Goal: Information Seeking & Learning: Learn about a topic

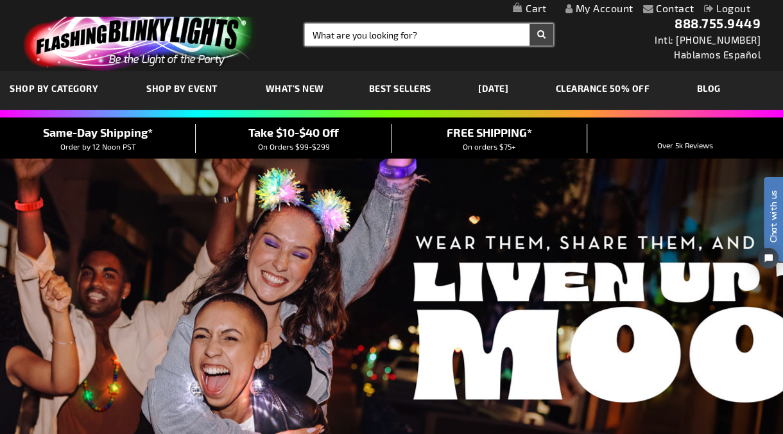
click at [384, 35] on input "Search" at bounding box center [429, 35] width 248 height 22
type input "12390"
click at [529, 24] on button "Search" at bounding box center [541, 35] width 24 height 22
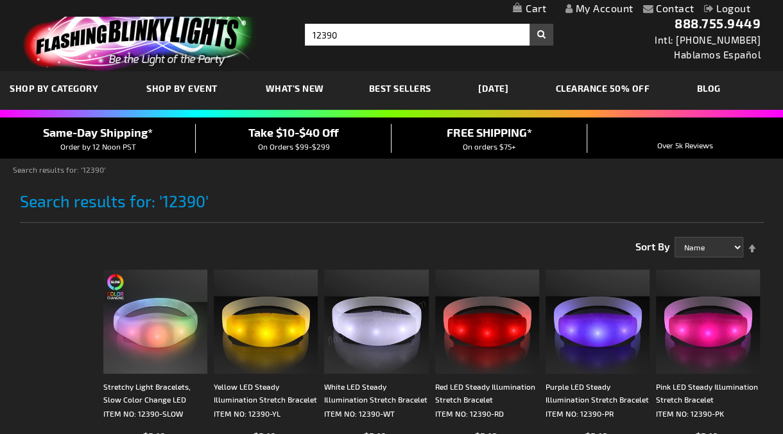
click at [399, 345] on img at bounding box center [376, 321] width 104 height 104
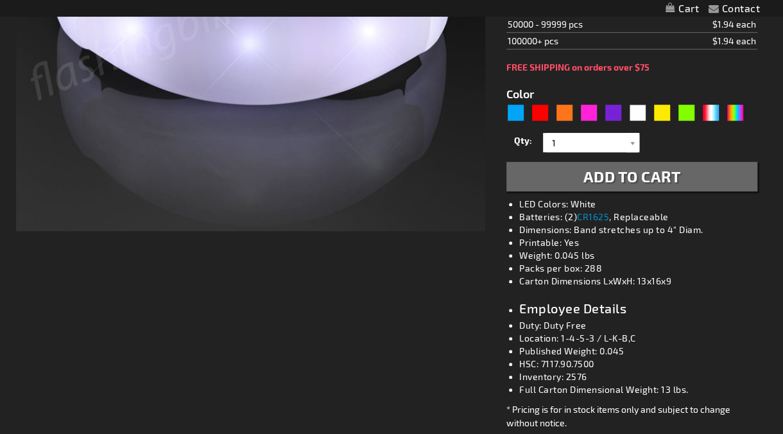
type input "5646"
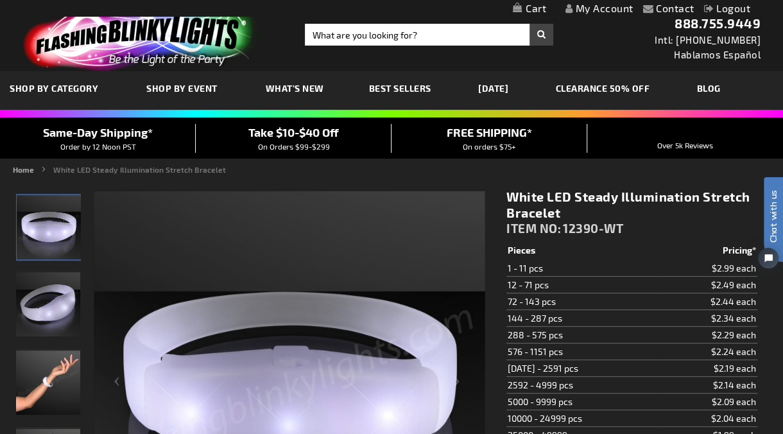
click at [333, 47] on div "Toggle Nav Search Search × Search 888.755.9449 Intl: 818-753-8303 Hablamos Espa…" at bounding box center [391, 35] width 783 height 71
click at [323, 37] on input "Search" at bounding box center [429, 35] width 248 height 22
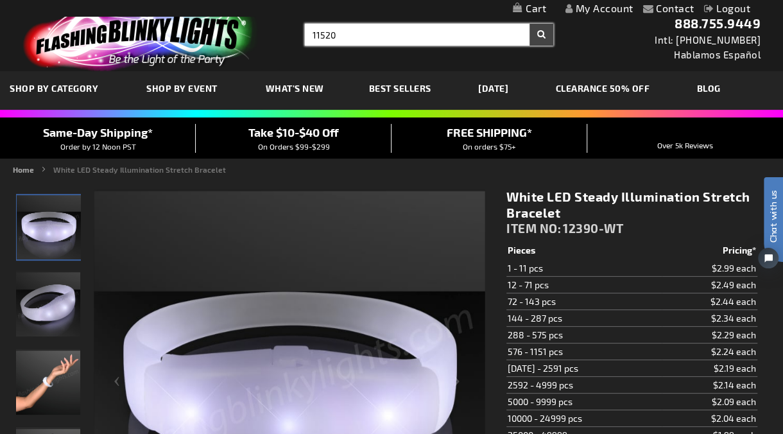
type input "11520"
click at [529, 24] on button "Search" at bounding box center [541, 35] width 24 height 22
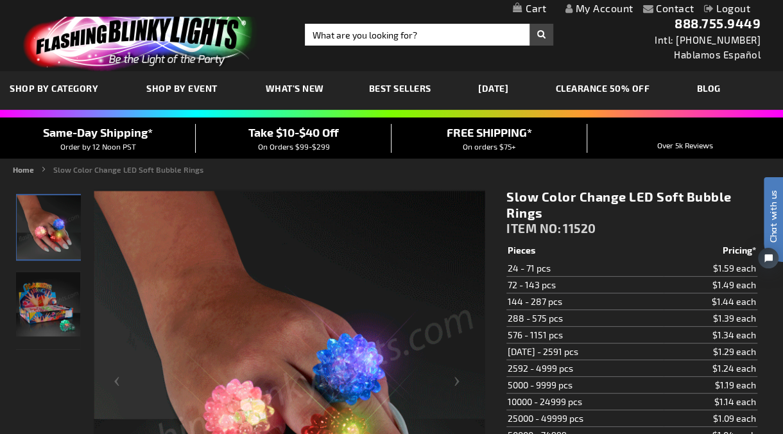
click at [530, 411] on td "25000 - 49999 pcs" at bounding box center [584, 418] width 157 height 17
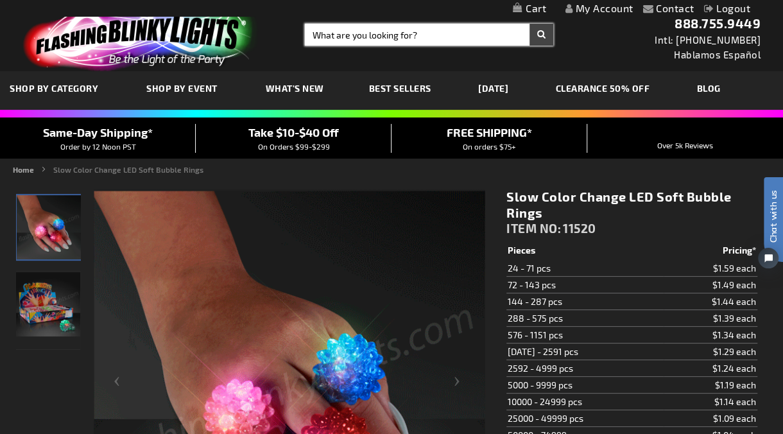
click at [339, 36] on input "Search" at bounding box center [429, 35] width 248 height 22
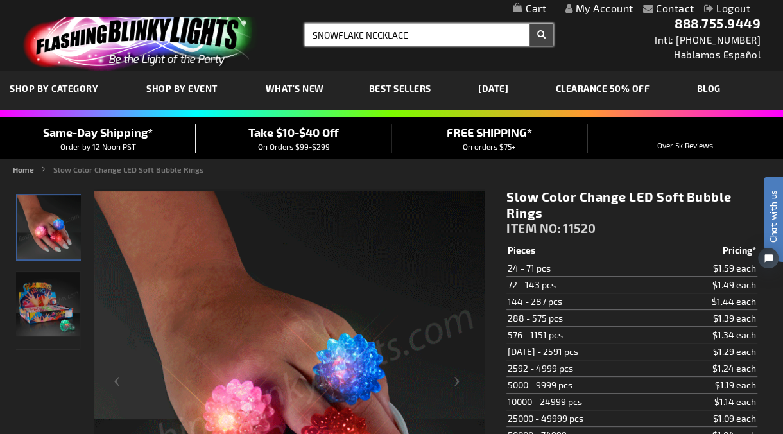
type input "SNOWFLAKE NECKLACE"
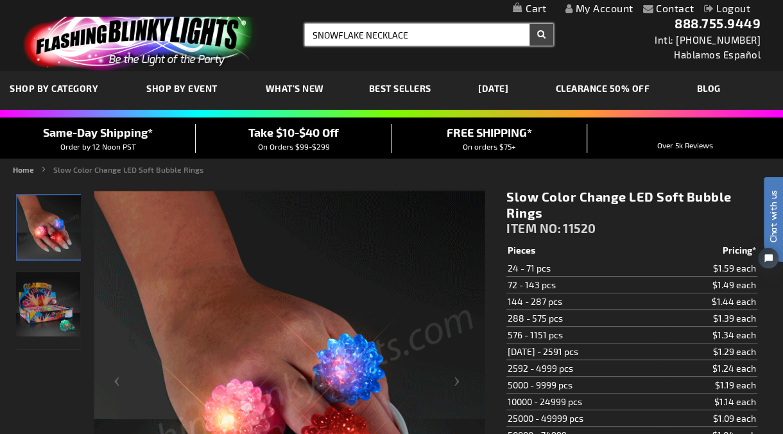
click at [529, 24] on button "Search" at bounding box center [541, 35] width 24 height 22
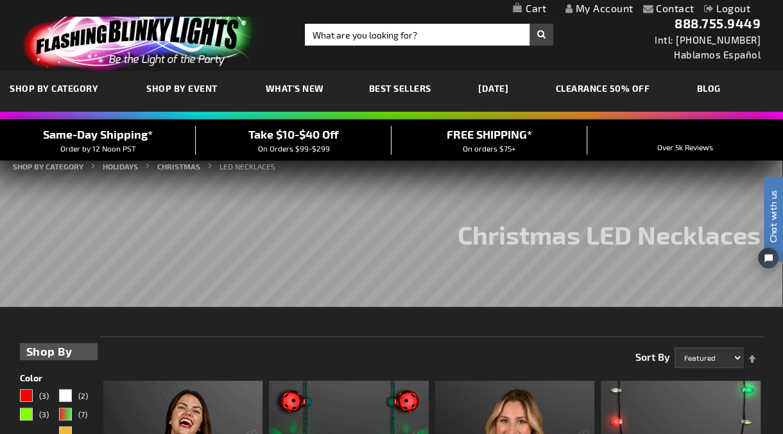
click at [180, 51] on img at bounding box center [138, 36] width 250 height 69
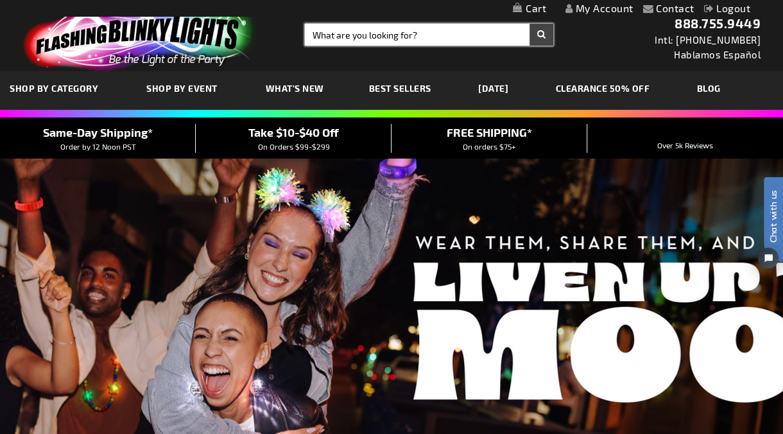
click at [369, 37] on input "Search" at bounding box center [429, 35] width 248 height 22
type input "11520"
click at [529, 24] on button "Search" at bounding box center [541, 35] width 24 height 22
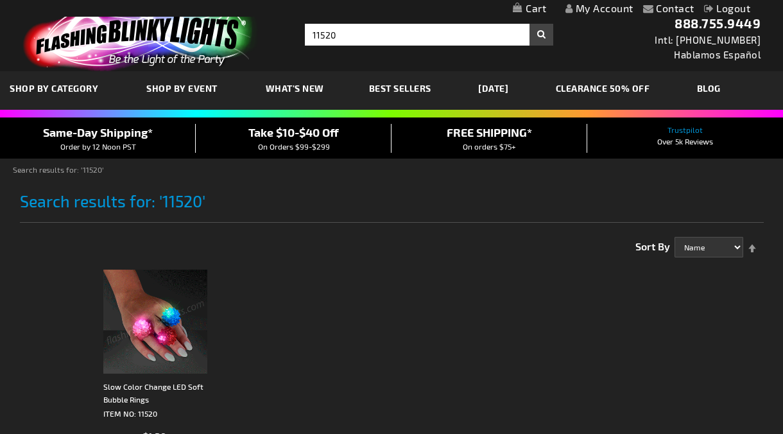
click at [183, 307] on img at bounding box center [155, 321] width 104 height 104
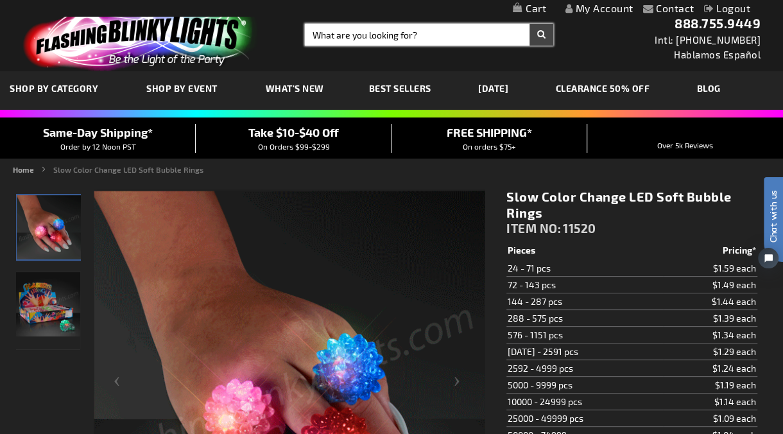
click at [325, 35] on input "Search" at bounding box center [429, 35] width 248 height 22
type input "12663"
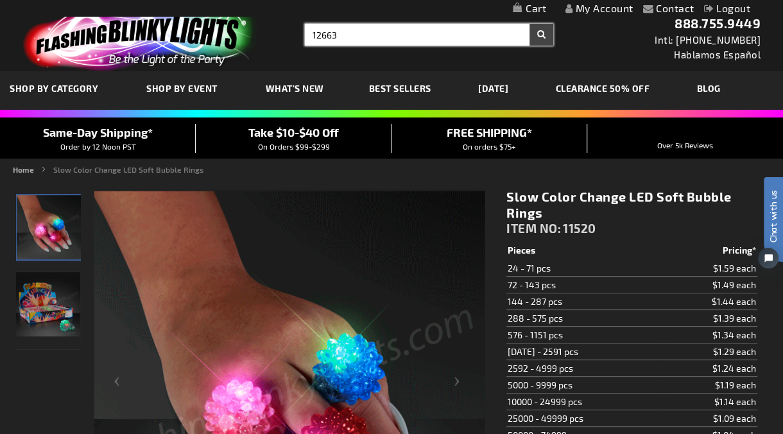
click at [529, 24] on button "Search" at bounding box center [541, 35] width 24 height 22
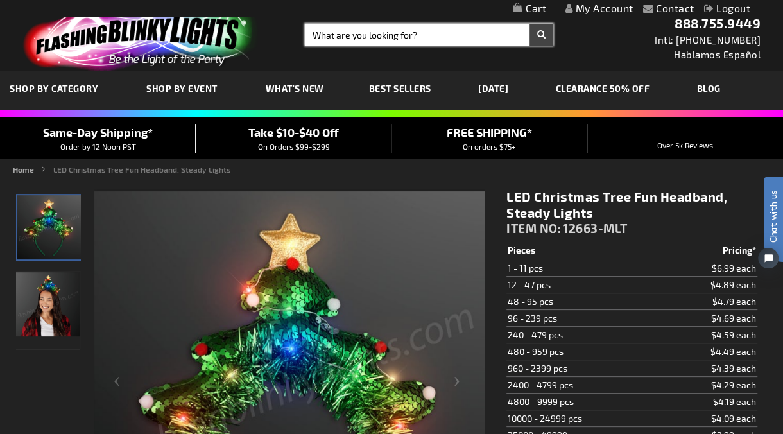
click at [345, 33] on input "Search" at bounding box center [429, 35] width 248 height 22
type input "11384"
click at [529, 24] on button "Search" at bounding box center [541, 35] width 24 height 22
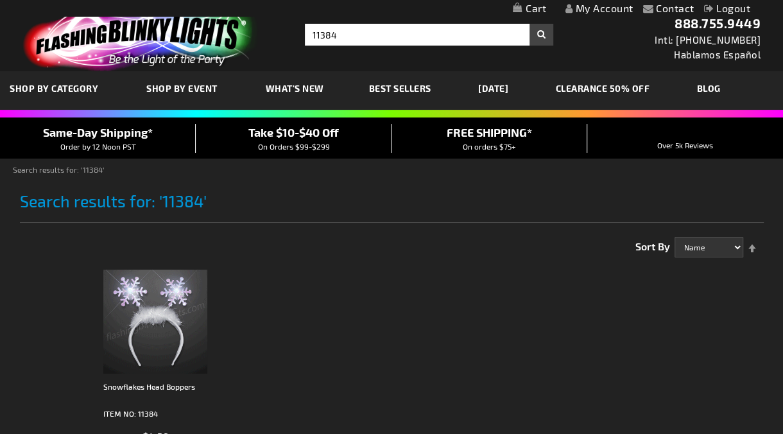
click at [180, 300] on img at bounding box center [155, 321] width 104 height 104
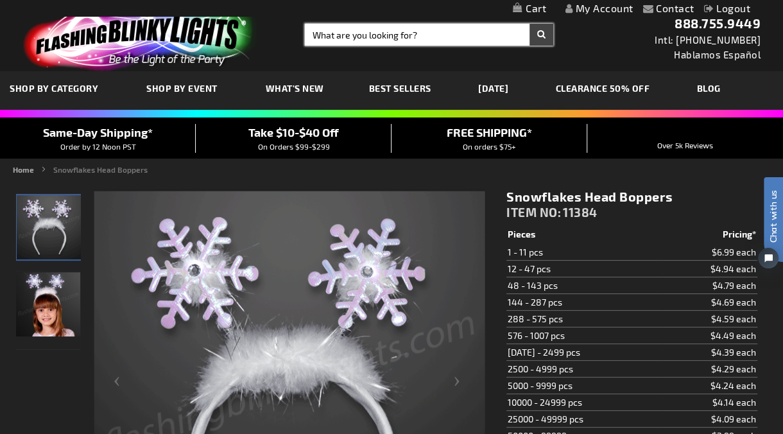
click at [318, 37] on input "Search" at bounding box center [429, 35] width 248 height 22
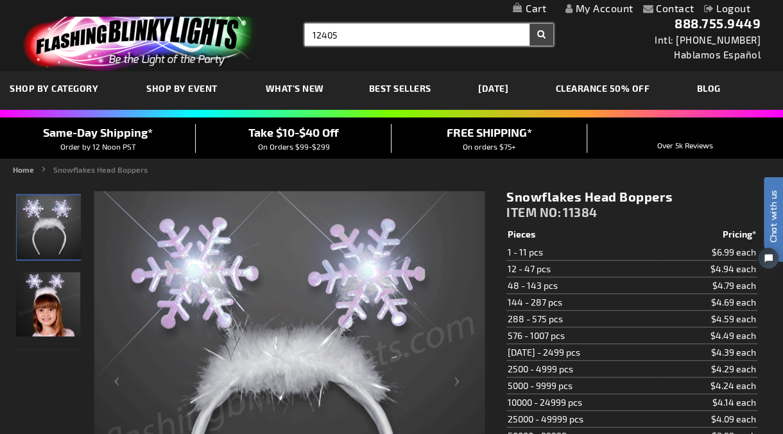
type input "12405"
click at [529, 24] on button "Search" at bounding box center [541, 35] width 24 height 22
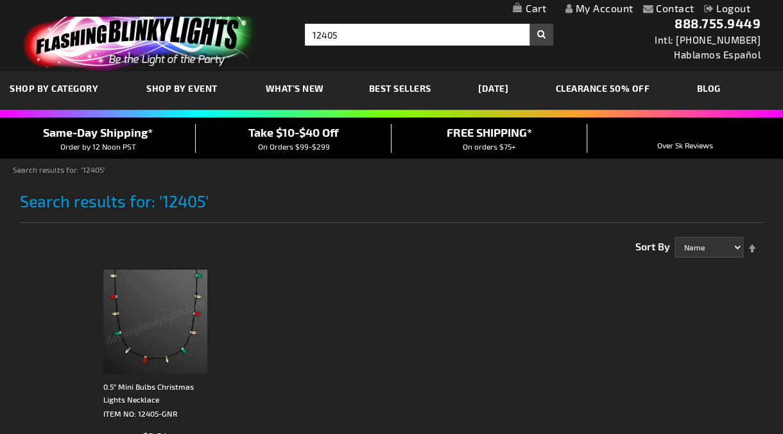
click at [180, 324] on img at bounding box center [155, 321] width 104 height 104
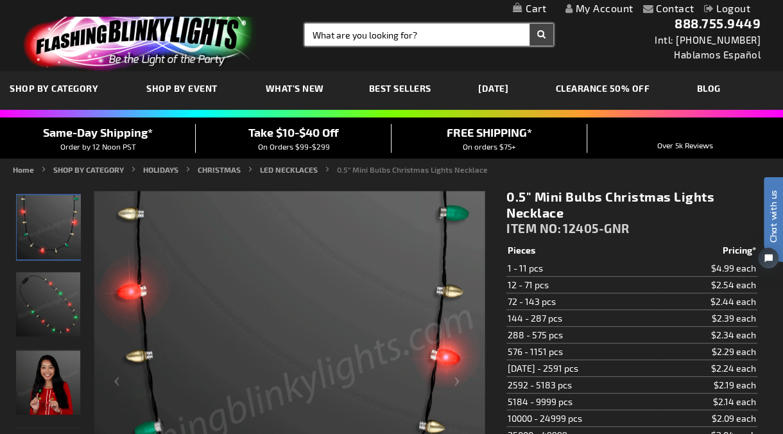
click at [328, 31] on input "Search" at bounding box center [429, 35] width 248 height 22
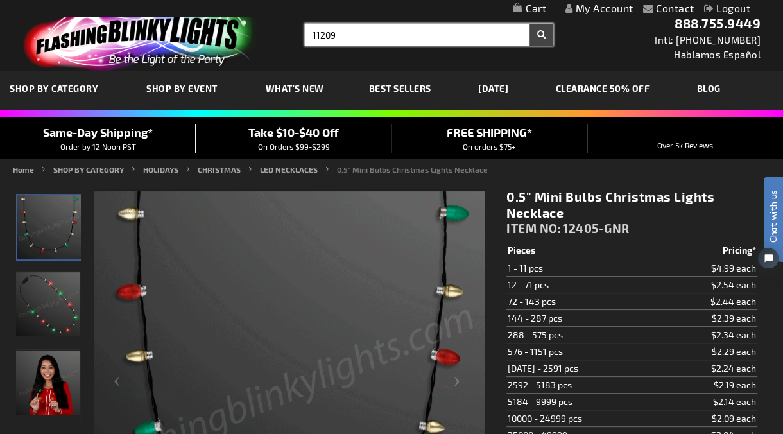
type input "11209"
click at [529, 24] on button "Search" at bounding box center [541, 35] width 24 height 22
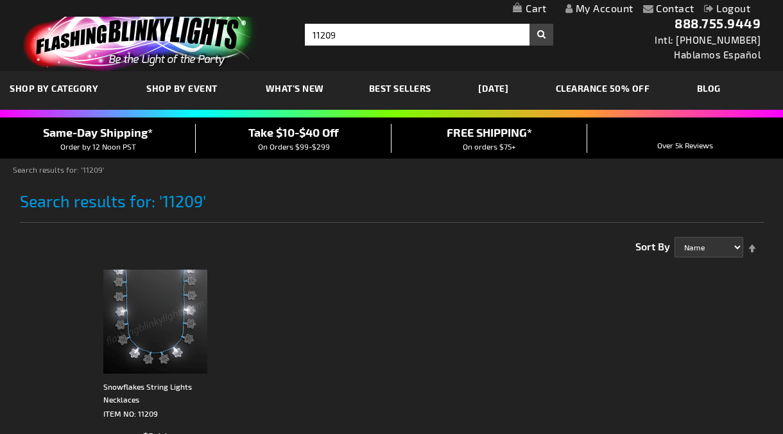
drag, startPoint x: 0, startPoint y: 0, endPoint x: 134, endPoint y: 325, distance: 351.2
click at [134, 325] on img at bounding box center [155, 321] width 104 height 104
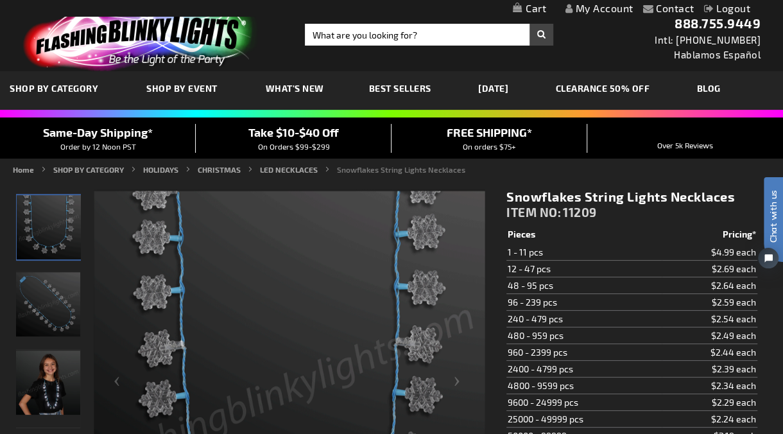
click at [121, 21] on img at bounding box center [138, 36] width 250 height 69
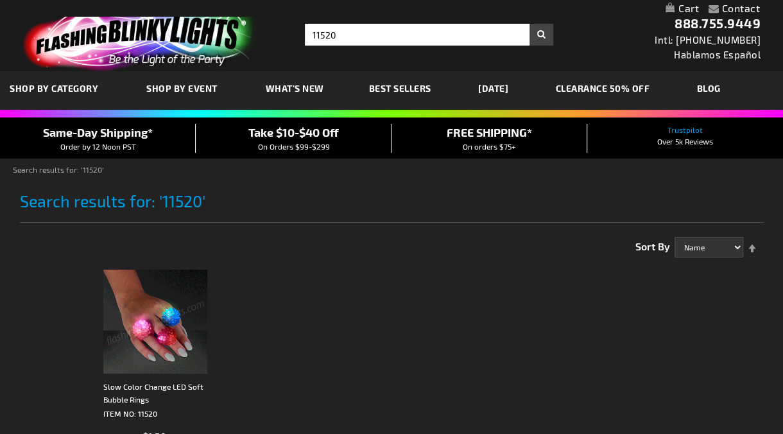
click at [160, 329] on img at bounding box center [155, 321] width 104 height 104
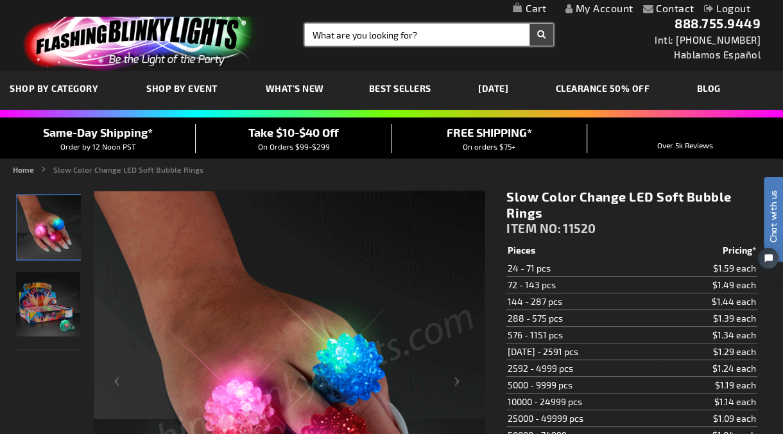
click at [346, 29] on input "Search" at bounding box center [429, 35] width 248 height 22
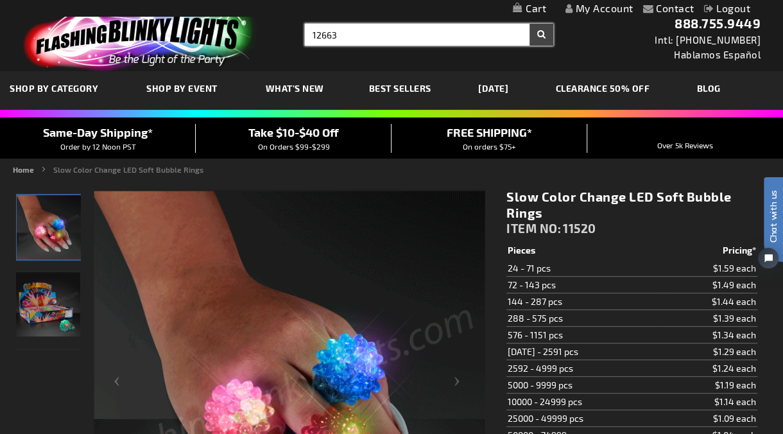
type input "12663"
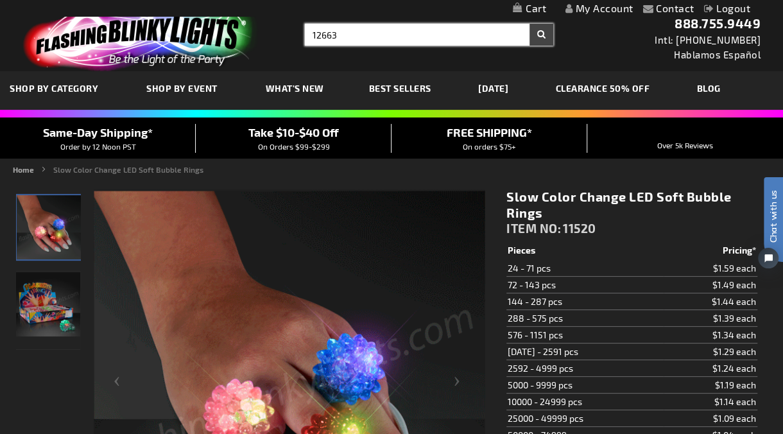
click at [529, 24] on button "Search" at bounding box center [541, 35] width 24 height 22
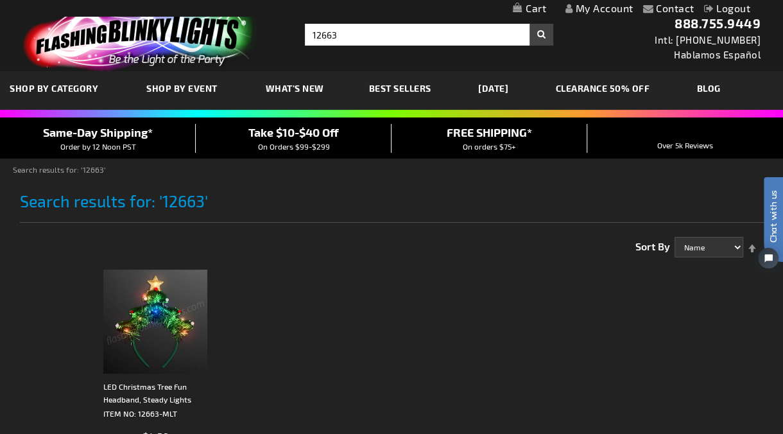
click at [173, 301] on img at bounding box center [155, 321] width 104 height 104
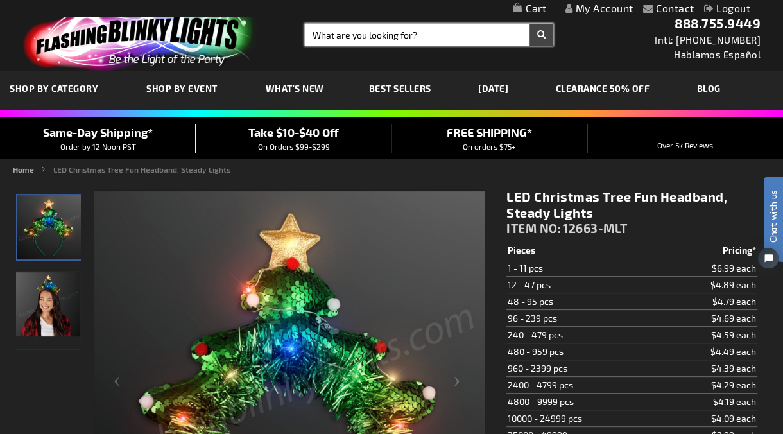
click at [331, 35] on input "Search" at bounding box center [429, 35] width 248 height 22
type input "11384"
click at [529, 24] on button "Search" at bounding box center [541, 35] width 24 height 22
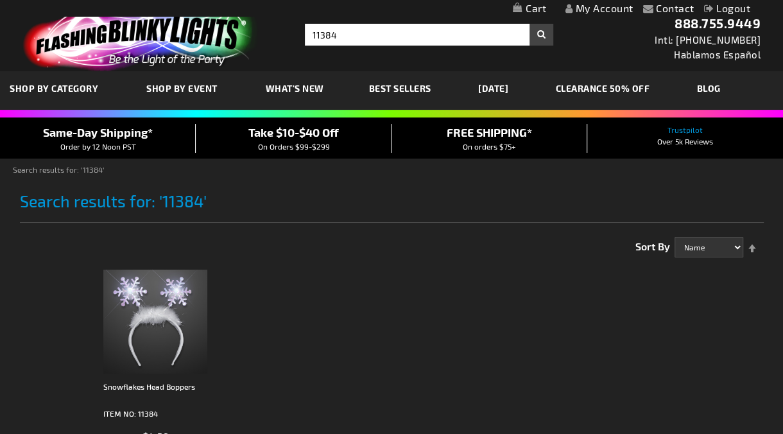
click at [157, 285] on img at bounding box center [155, 321] width 104 height 104
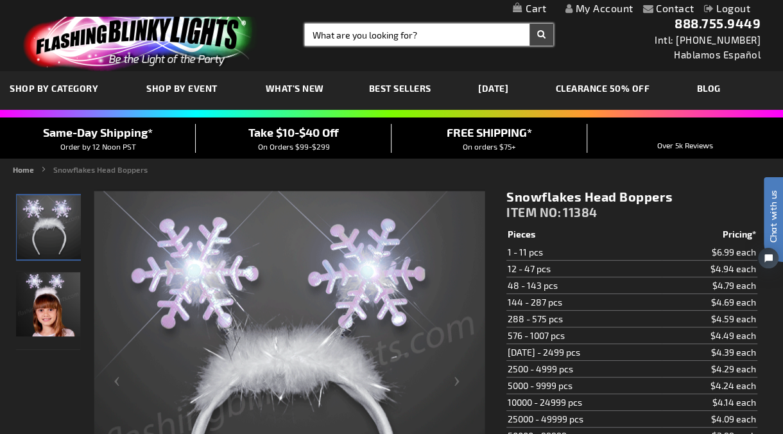
click at [333, 35] on input "Search" at bounding box center [429, 35] width 248 height 22
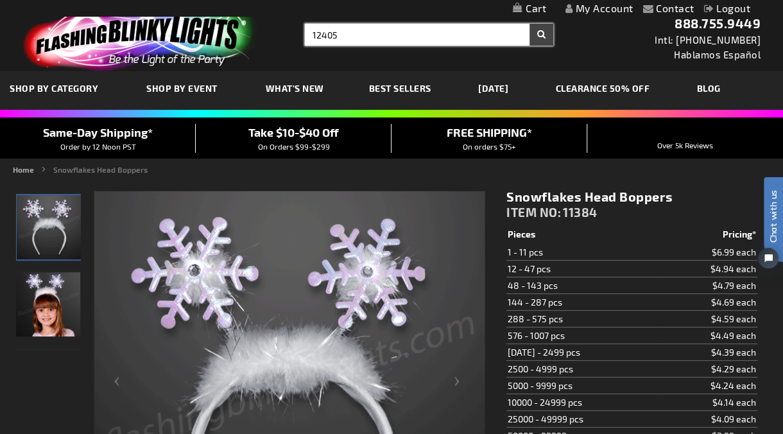
type input "12405"
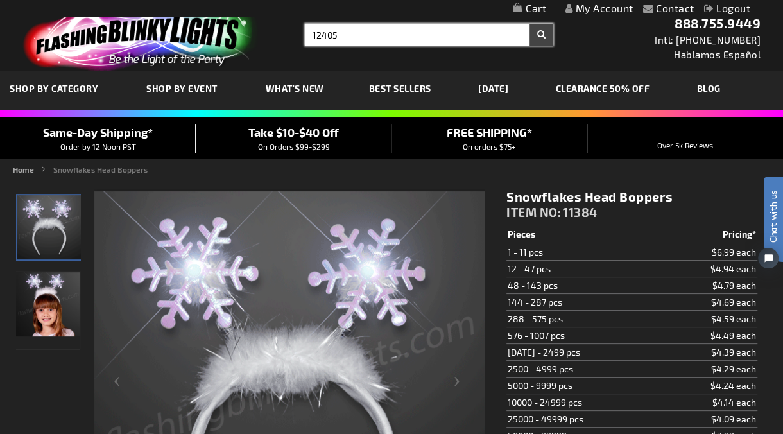
click at [529, 24] on button "Search" at bounding box center [541, 35] width 24 height 22
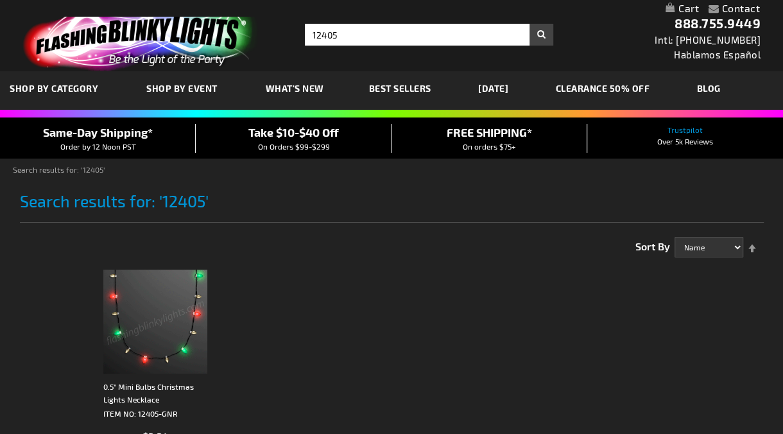
click at [181, 303] on img at bounding box center [155, 321] width 104 height 104
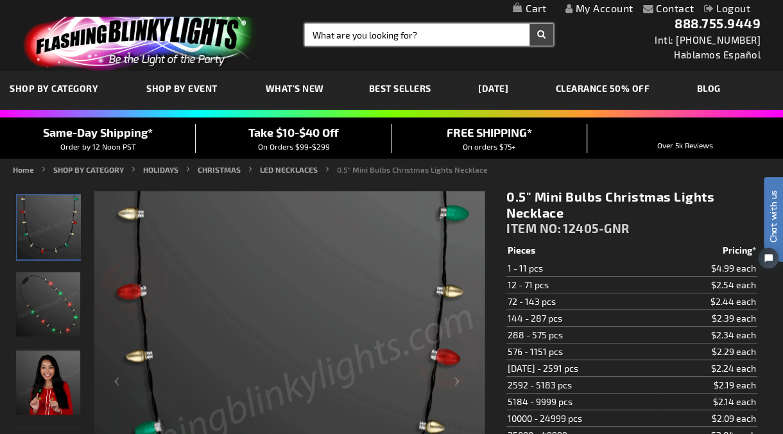
click at [378, 39] on input "Search" at bounding box center [429, 35] width 248 height 22
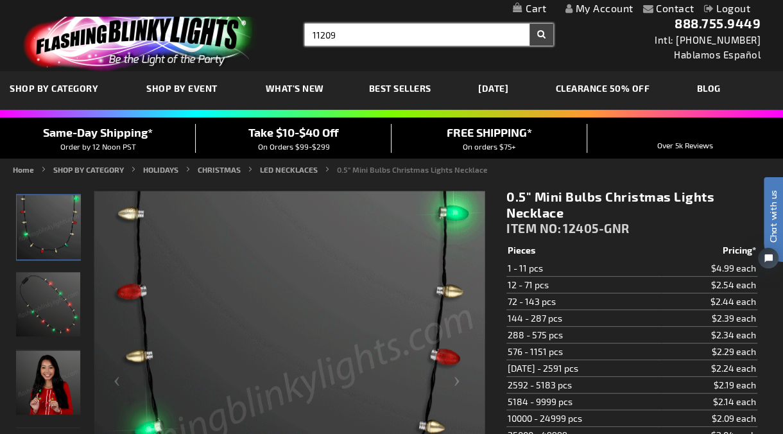
type input "11209"
click at [529, 24] on button "Search" at bounding box center [541, 35] width 24 height 22
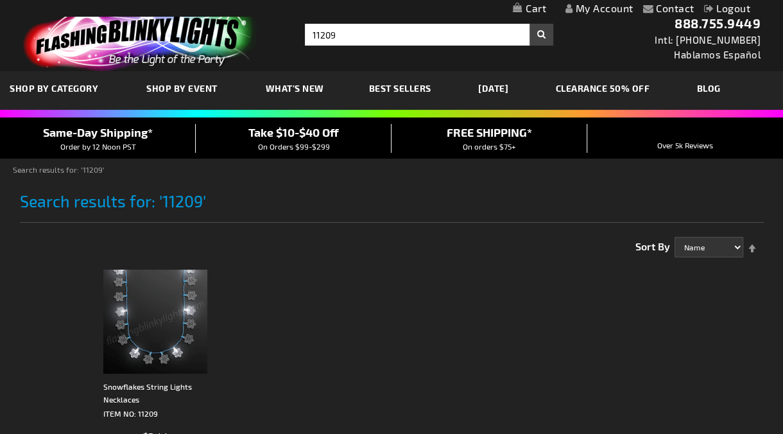
click at [152, 342] on img at bounding box center [155, 321] width 104 height 104
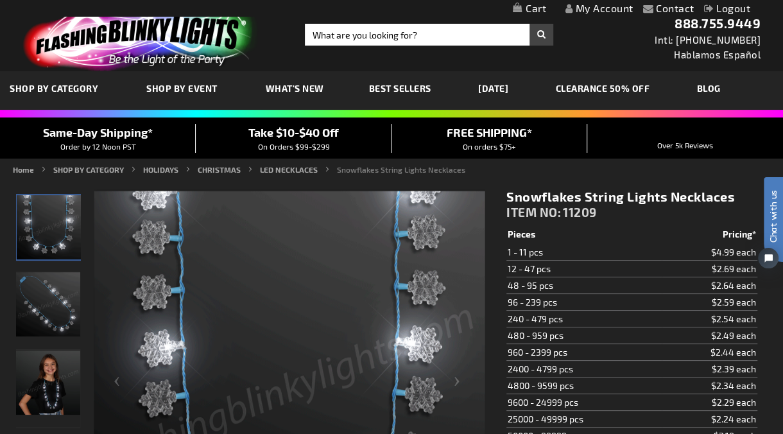
click at [90, 41] on img at bounding box center [138, 36] width 250 height 69
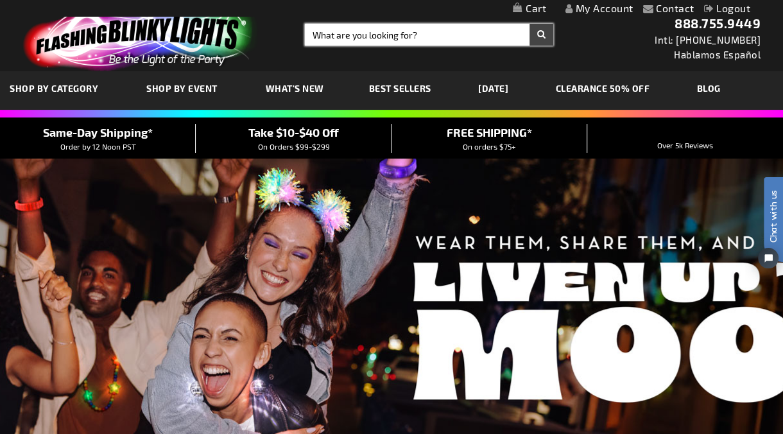
click at [325, 38] on input "Search" at bounding box center [429, 35] width 248 height 22
type input "11520"
click at [529, 24] on button "Search" at bounding box center [541, 35] width 24 height 22
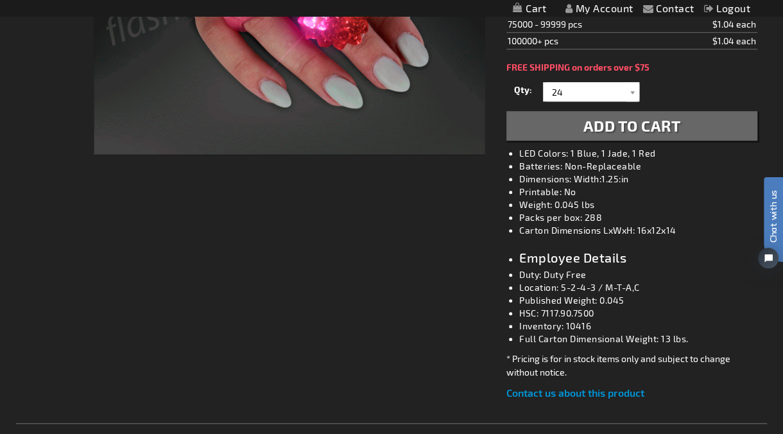
click at [417, 243] on div "Checkout as a new customer Creating an account has many benefits: See order and…" at bounding box center [391, 357] width 751 height 1211
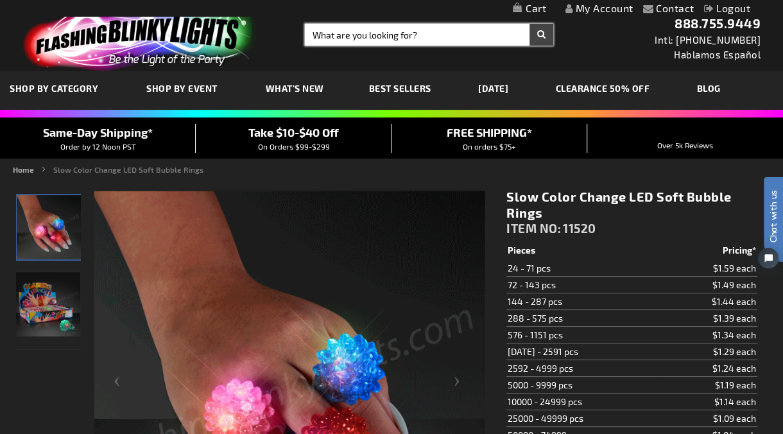
click at [339, 35] on input "Search" at bounding box center [429, 35] width 248 height 22
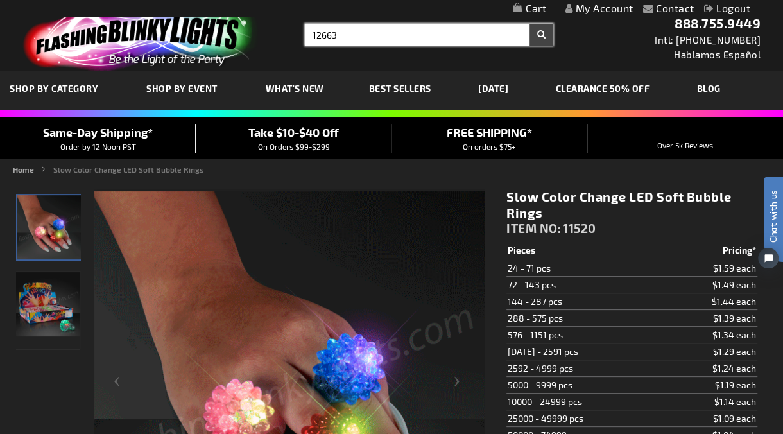
type input "12663"
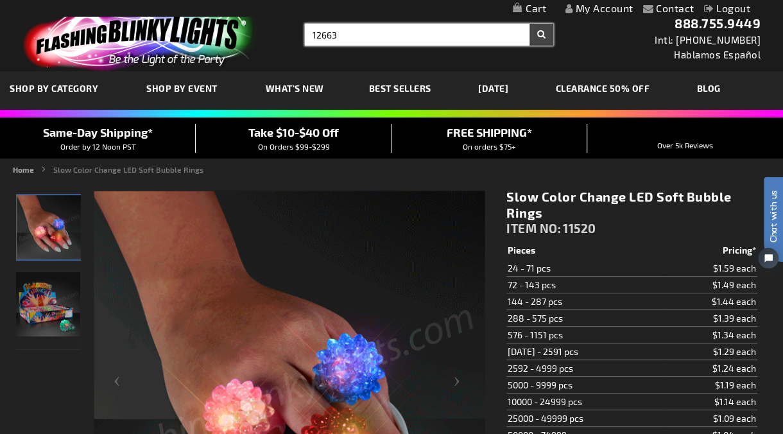
click at [529, 24] on button "Search" at bounding box center [541, 35] width 24 height 22
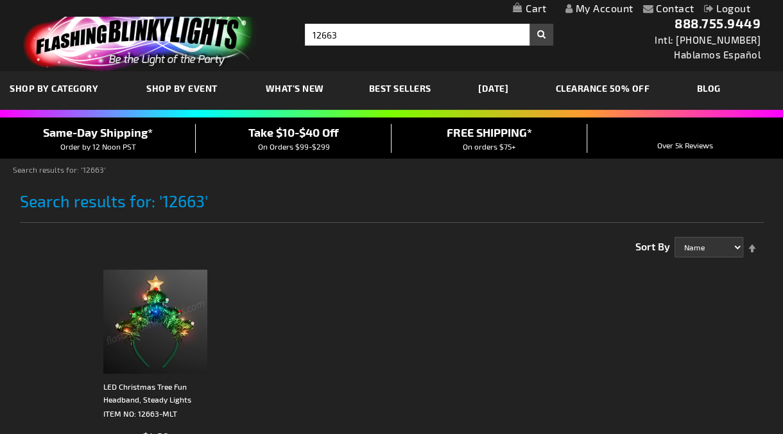
click at [151, 302] on img at bounding box center [155, 321] width 104 height 104
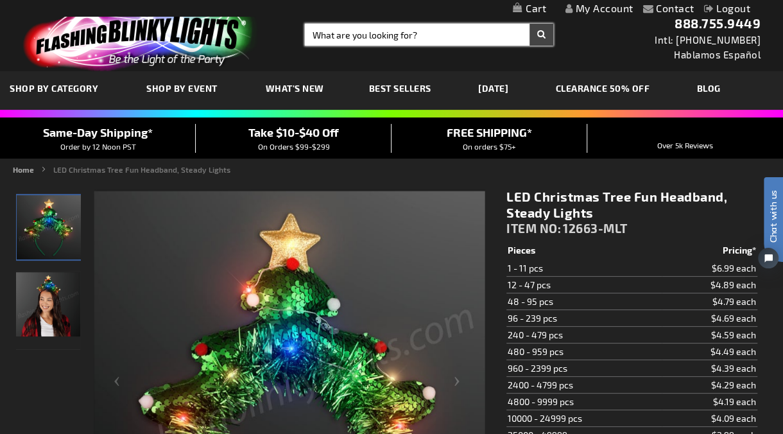
click at [353, 31] on input "Search" at bounding box center [429, 35] width 248 height 22
type input "11384"
click at [529, 24] on button "Search" at bounding box center [541, 35] width 24 height 22
click at [402, 20] on div "Toggle Nav Search Search × Search 888.755.9449 Intl: 818-753-8303 Hablamos Espa…" at bounding box center [391, 35] width 783 height 71
click at [402, 24] on input "Search" at bounding box center [429, 35] width 248 height 22
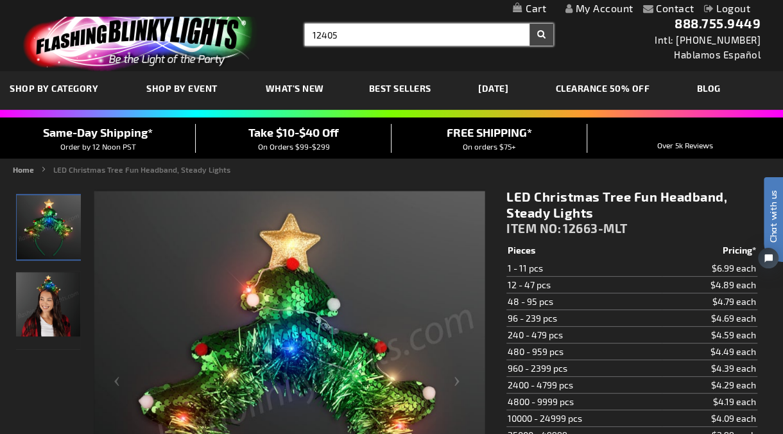
type input "12405"
click at [529, 24] on button "Search" at bounding box center [541, 35] width 24 height 22
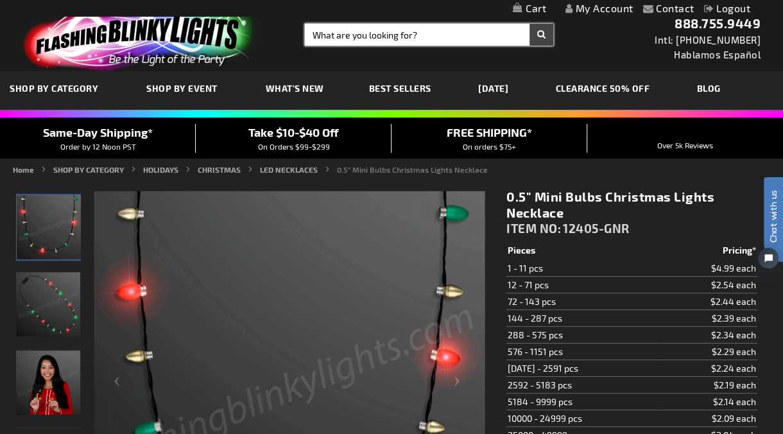
click at [378, 37] on input "Search" at bounding box center [429, 35] width 248 height 22
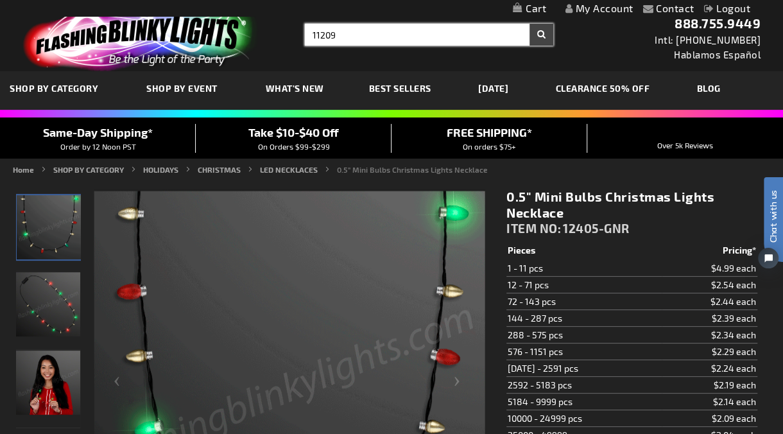
type input "11209"
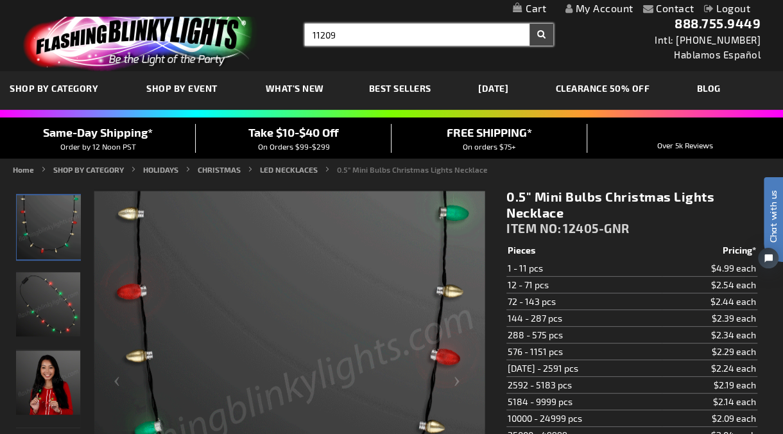
click at [529, 24] on button "Search" at bounding box center [541, 35] width 24 height 22
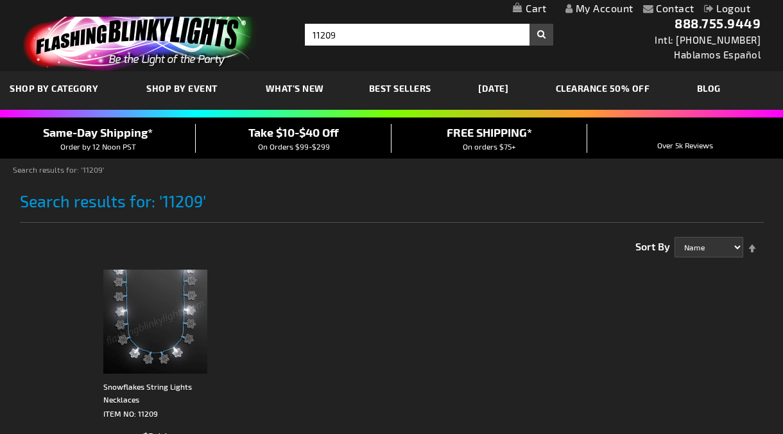
click at [133, 352] on img at bounding box center [155, 321] width 104 height 104
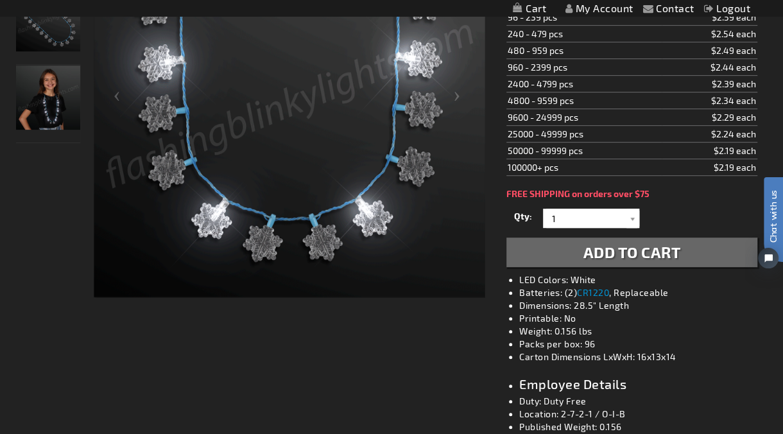
scroll to position [213, 0]
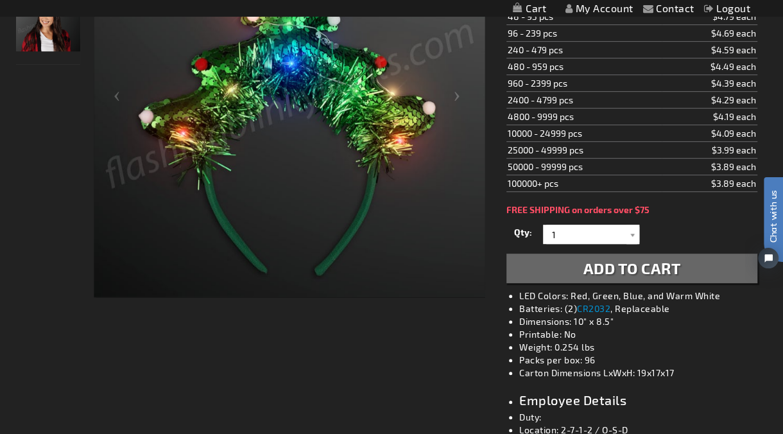
click at [67, 248] on div at bounding box center [48, 100] width 64 height 393
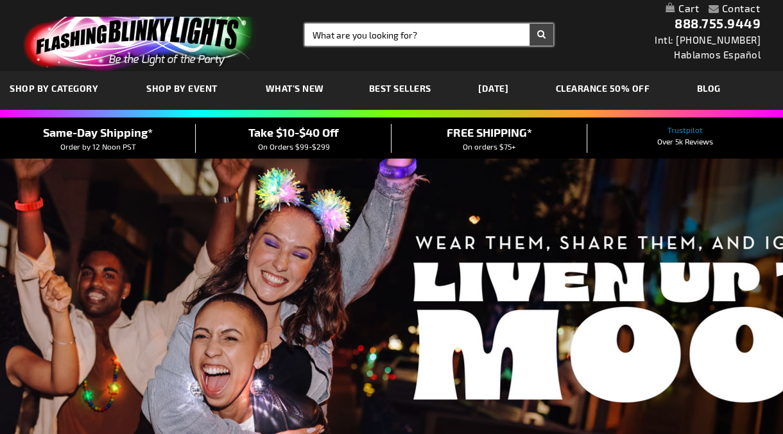
click at [360, 38] on input "Search" at bounding box center [429, 35] width 248 height 22
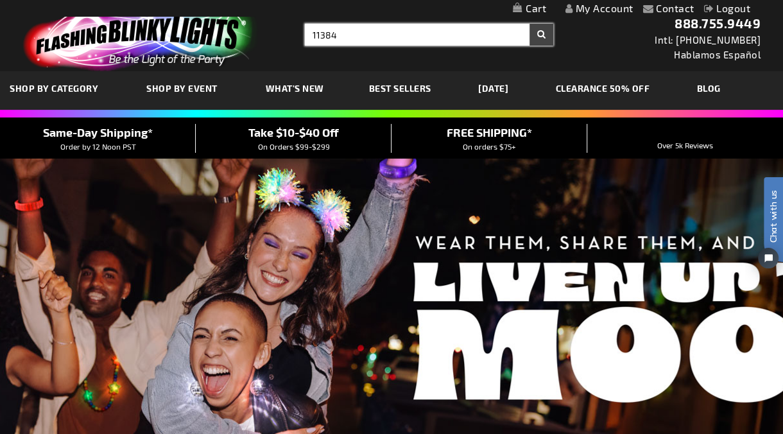
type input "11384"
click at [529, 24] on button "Search" at bounding box center [541, 35] width 24 height 22
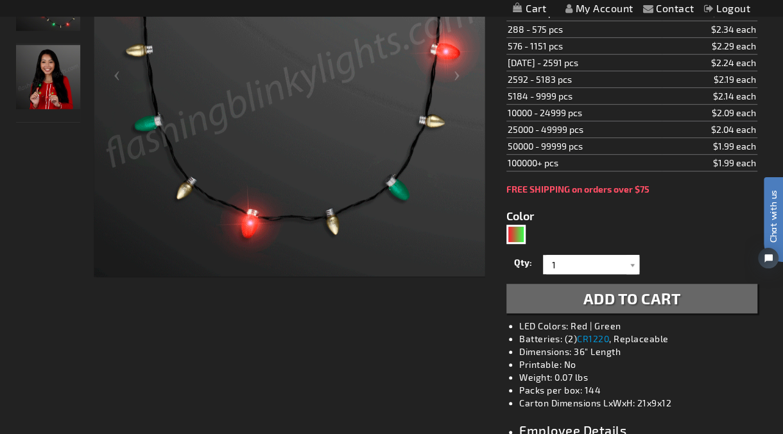
scroll to position [285, 0]
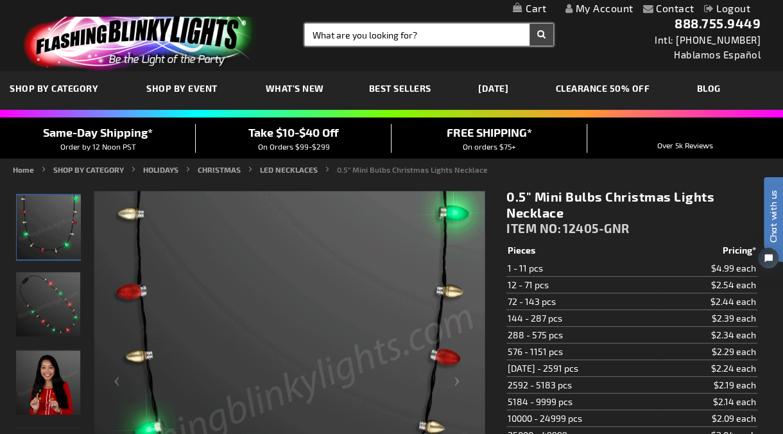
click at [341, 30] on input "Search" at bounding box center [429, 35] width 248 height 22
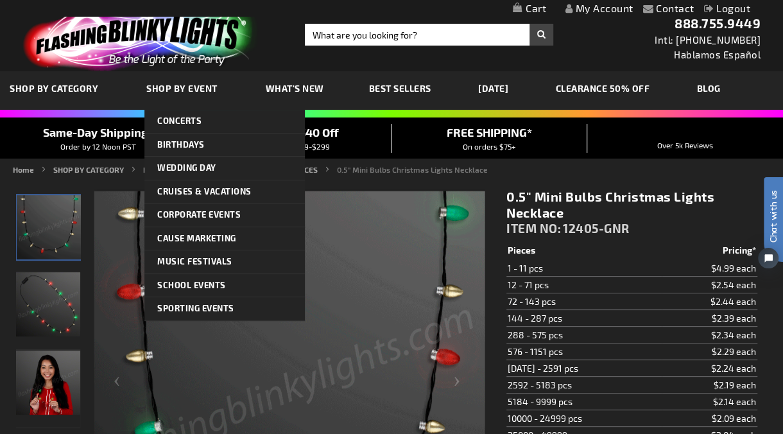
click at [126, 71] on ul "SHOP BY CATEGORY SHOP BY CATEGORY HOLIDAYS HOLIDAYS OKTOBERFEST OKTOBERFEST OKT…" at bounding box center [391, 90] width 783 height 38
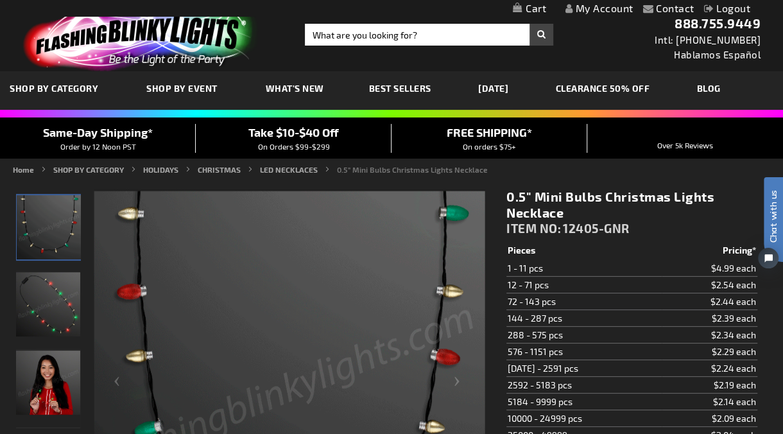
click at [168, 49] on img at bounding box center [138, 36] width 250 height 69
